Goal: Subscribe to service/newsletter

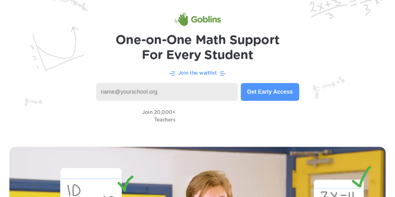
scroll to position [20, 0]
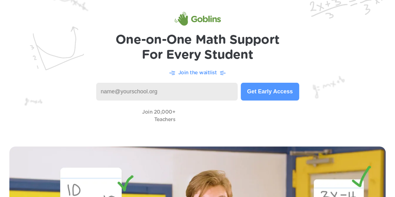
click at [115, 98] on input at bounding box center [167, 92] width 142 height 18
type input "[EMAIL_ADDRESS][DOMAIN_NAME]"
click at [262, 88] on button "Get Early Access" at bounding box center [270, 92] width 58 height 18
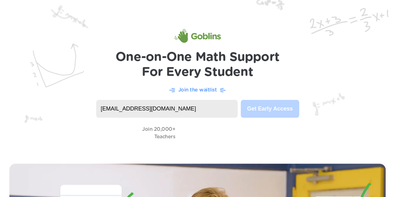
scroll to position [1, 0]
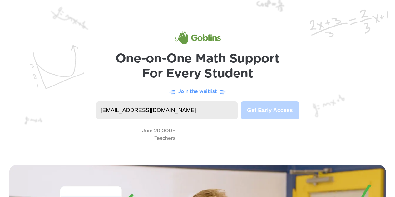
click at [267, 124] on img at bounding box center [197, 77] width 395 height 157
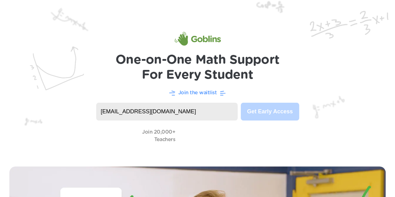
click at [195, 89] on p "Join the waitlist" at bounding box center [197, 93] width 39 height 8
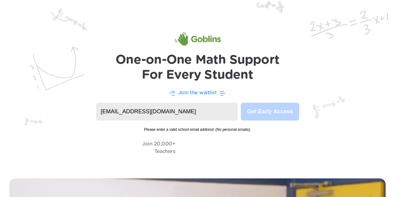
click at [110, 84] on img at bounding box center [197, 84] width 395 height 169
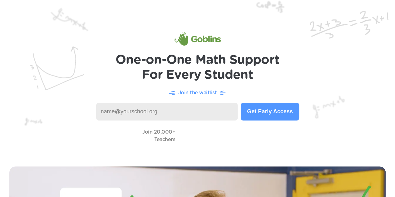
click at [121, 108] on input at bounding box center [167, 112] width 142 height 18
click at [120, 107] on input "[EMAIL_ADDRESS][DOMAIN_NAME]" at bounding box center [167, 112] width 142 height 18
type input "mroyal@brentwoodmoschools.org"
click at [111, 80] on img at bounding box center [197, 78] width 395 height 157
click at [282, 111] on button "Get Early Access" at bounding box center [270, 112] width 58 height 18
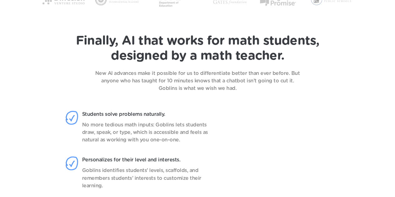
scroll to position [440, 0]
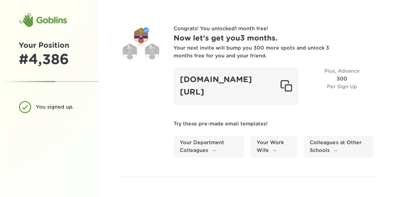
click at [145, 87] on section "Congrats! You unlocked 1 month free ! Now let’s get you 3 months . Your next in…" at bounding box center [247, 91] width 253 height 133
